Goal: Task Accomplishment & Management: Use online tool/utility

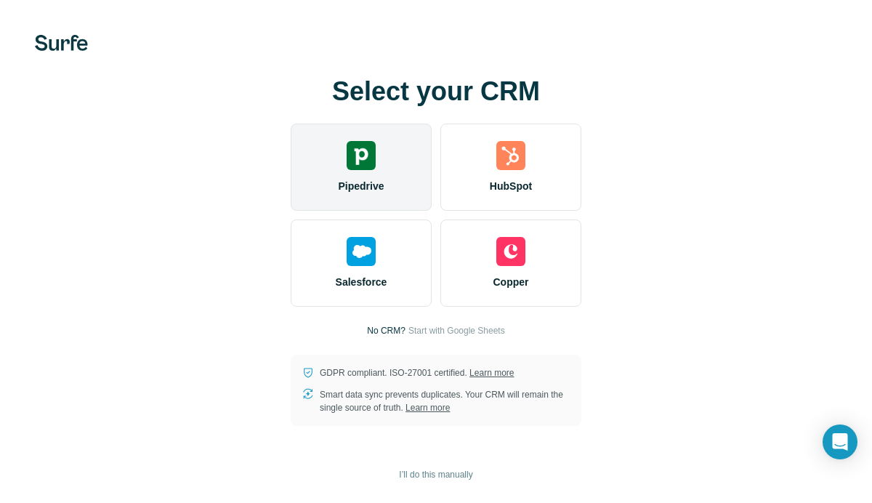
click at [335, 159] on div "Pipedrive" at bounding box center [361, 167] width 141 height 87
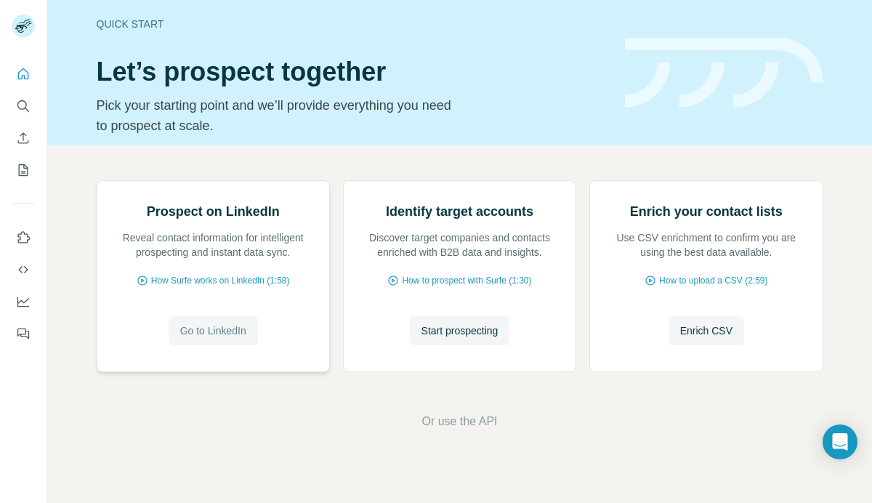
click at [214, 338] on span "Go to LinkedIn" at bounding box center [213, 330] width 66 height 15
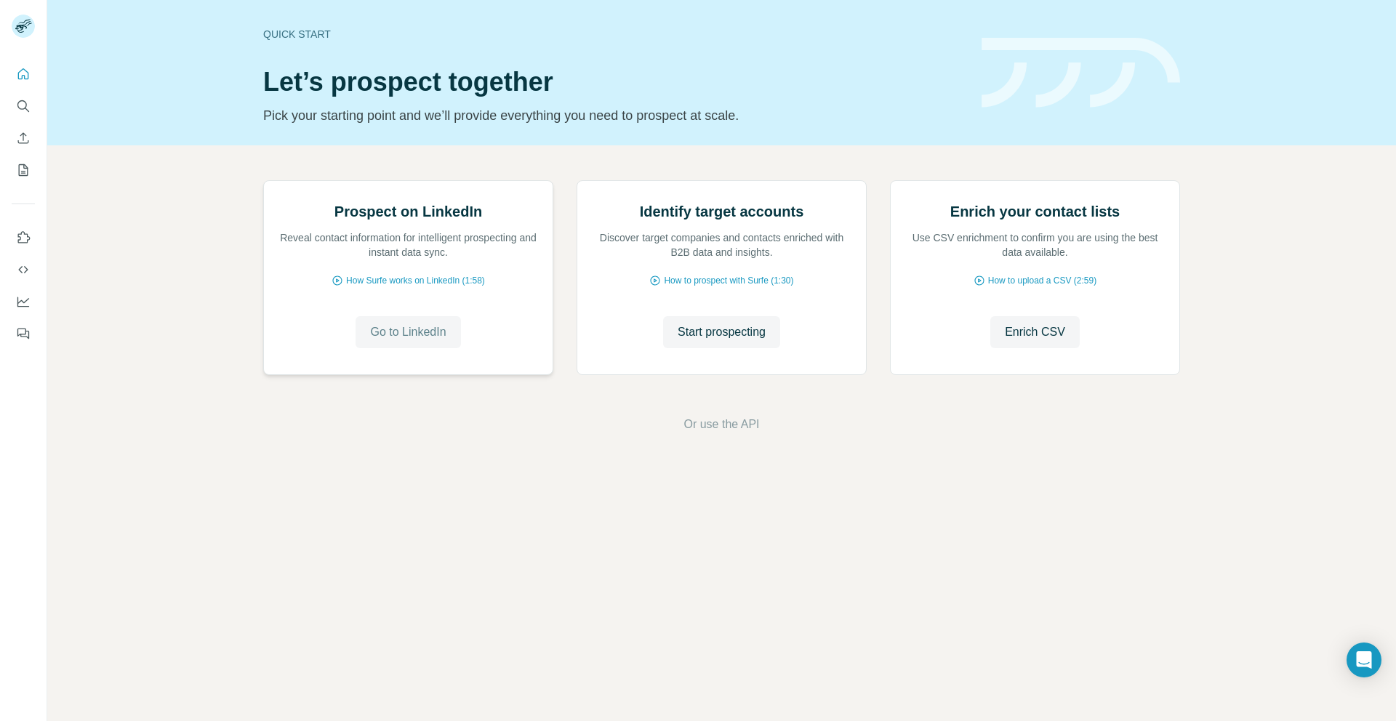
click at [397, 341] on span "Go to LinkedIn" at bounding box center [408, 331] width 76 height 17
